Goal: Navigation & Orientation: Go to known website

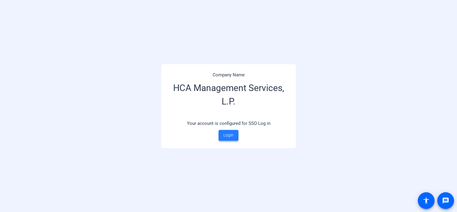
click at [225, 132] on span "Login" at bounding box center [228, 135] width 10 height 6
click at [233, 132] on span "Login" at bounding box center [228, 135] width 10 height 6
click at [227, 136] on span "Login" at bounding box center [228, 135] width 10 height 6
